Goal: Navigation & Orientation: Understand site structure

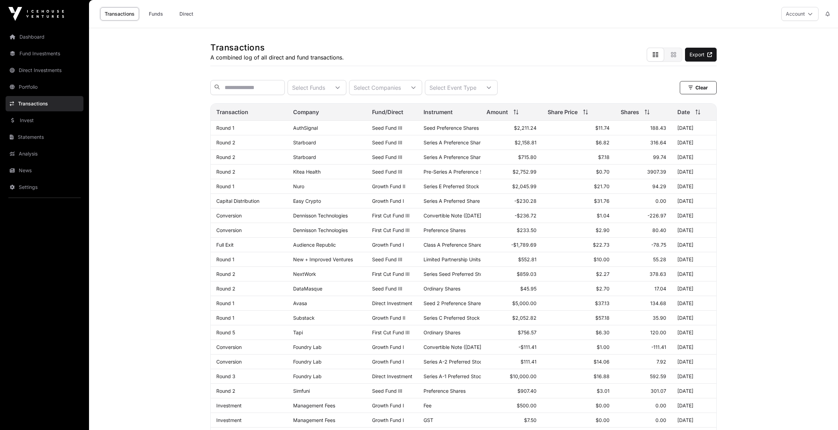
click at [47, 172] on link "News" at bounding box center [45, 170] width 78 height 15
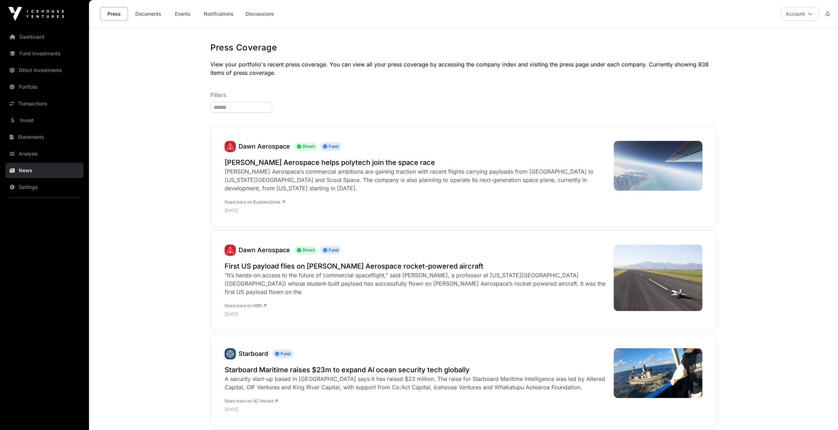
click at [176, 10] on link "Events" at bounding box center [183, 13] width 28 height 13
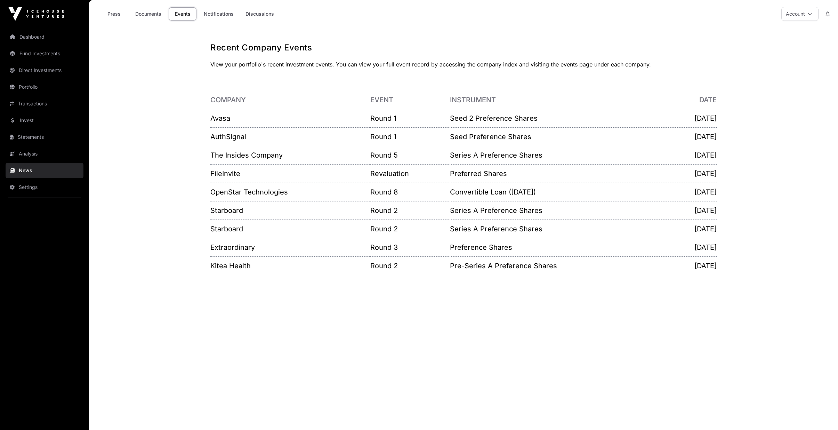
click at [222, 10] on link "Notifications" at bounding box center [218, 13] width 39 height 13
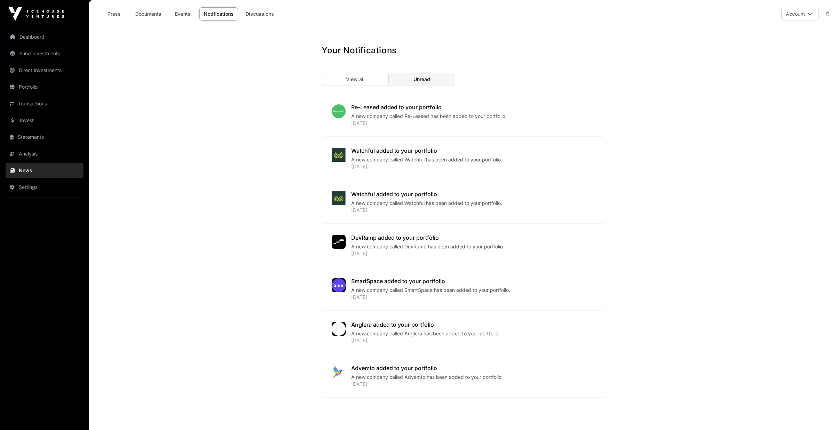
click at [51, 40] on link "Dashboard" at bounding box center [45, 36] width 78 height 15
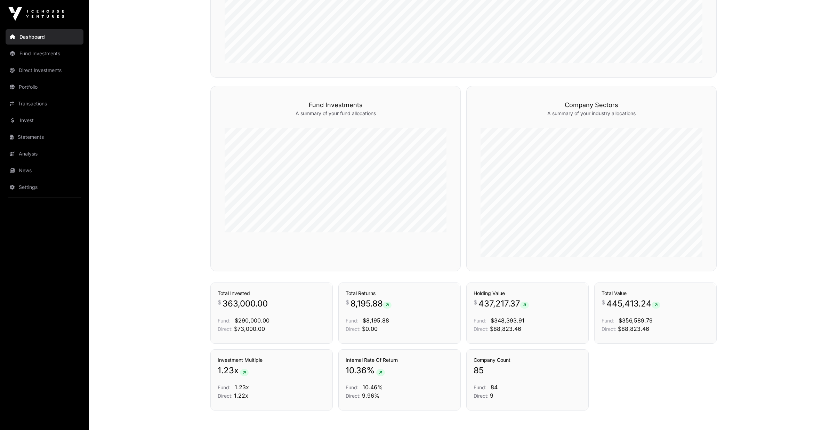
scroll to position [407, 0]
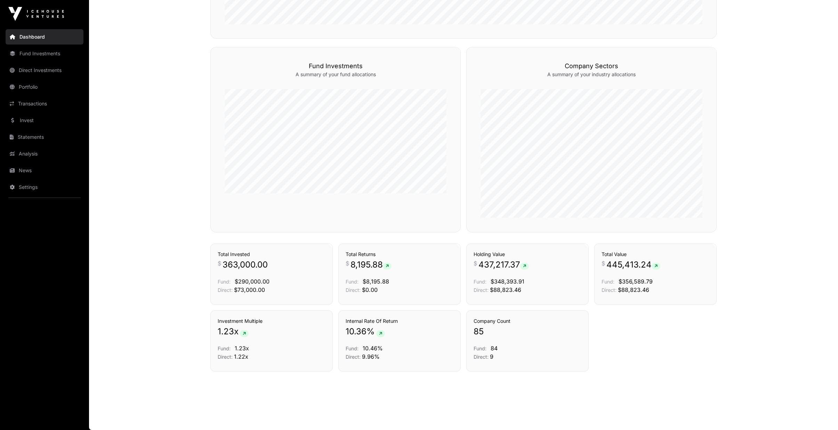
click at [23, 83] on link "Portfolio" at bounding box center [45, 86] width 78 height 15
